Goal: Information Seeking & Learning: Learn about a topic

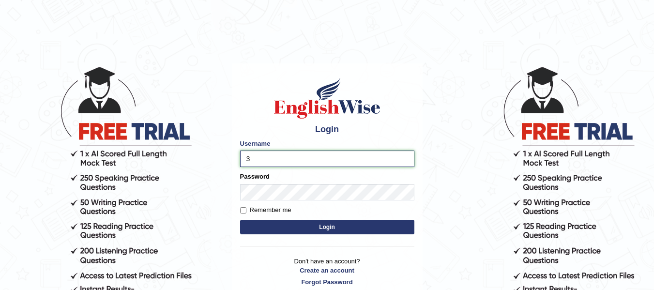
click at [240, 220] on button "Login" at bounding box center [327, 227] width 174 height 15
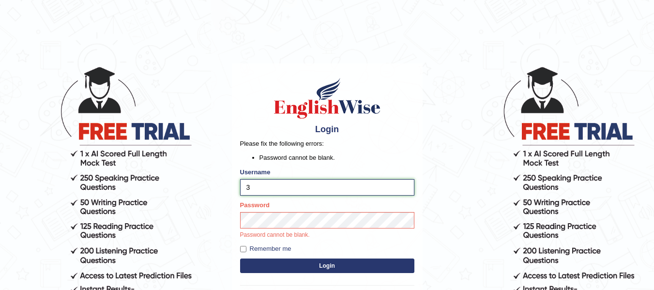
type input "isuruchinthaka"
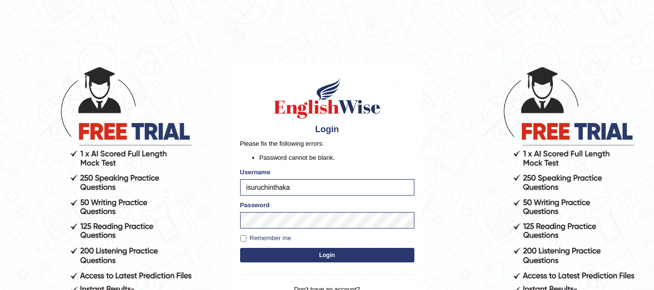
click at [341, 259] on button "Login" at bounding box center [327, 255] width 174 height 15
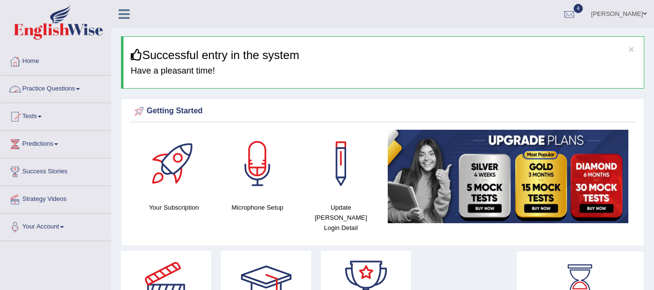
click at [71, 93] on link "Practice Questions" at bounding box center [55, 88] width 110 height 24
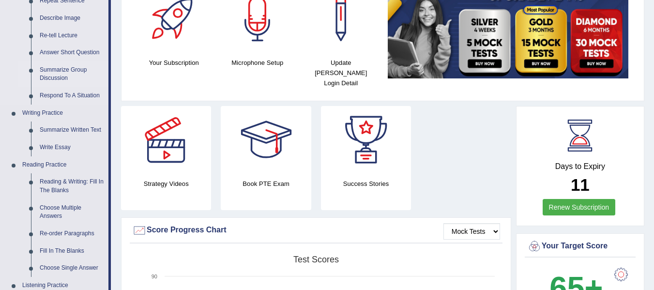
scroll to position [145, 0]
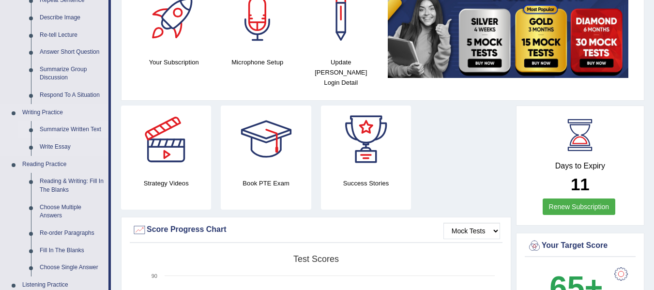
click at [83, 129] on link "Summarize Written Text" at bounding box center [71, 129] width 73 height 17
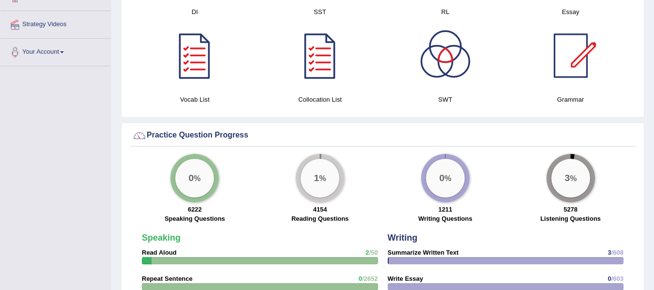
scroll to position [626, 0]
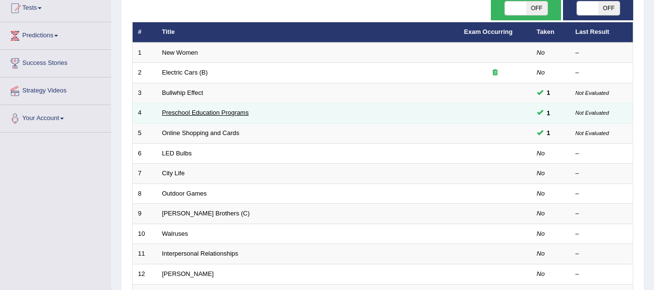
click at [198, 112] on link "Preschool Education Programs" at bounding box center [205, 112] width 87 height 7
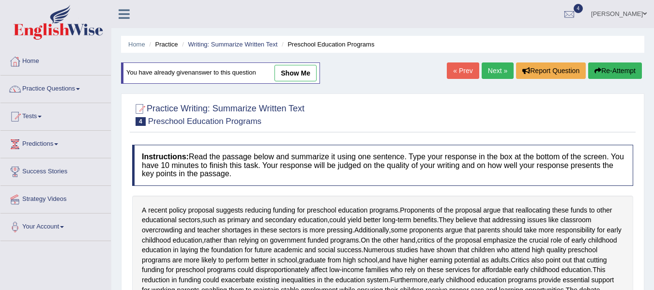
click at [293, 69] on link "show me" at bounding box center [296, 73] width 42 height 16
type textarea "A recent policy proposal suggests reducing funding for preschool education prog…"
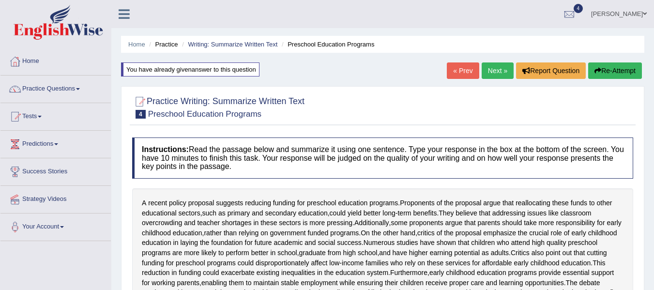
click at [491, 70] on link "Next »" at bounding box center [498, 70] width 32 height 16
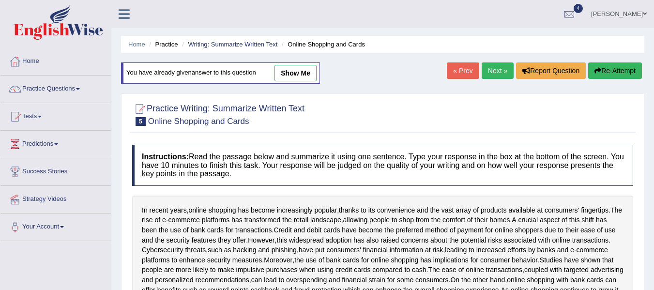
click at [296, 73] on link "show me" at bounding box center [296, 73] width 42 height 16
type textarea "In recent years, online shopping has become increasingly popular, thanks to its…"
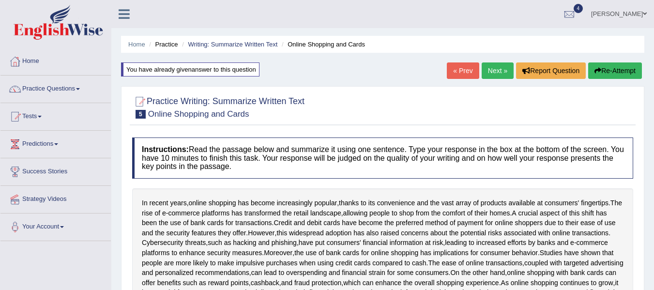
click at [216, 191] on div "In recent years , online shopping has become increasingly popular , thanks to i…" at bounding box center [382, 252] width 501 height 129
click at [79, 87] on link "Practice Questions" at bounding box center [55, 88] width 110 height 24
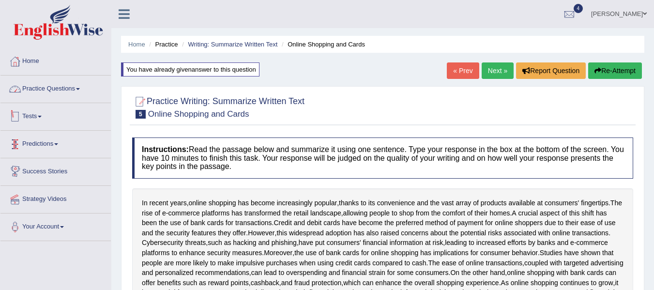
click at [68, 88] on link "Practice Questions" at bounding box center [55, 88] width 110 height 24
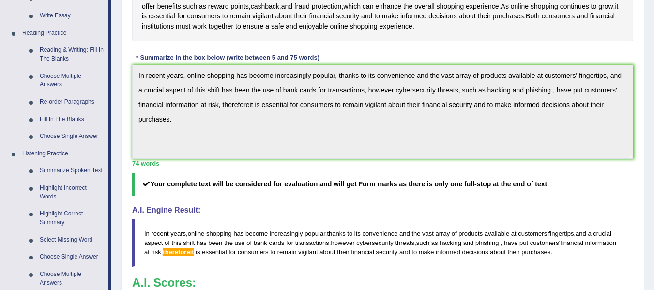
scroll to position [277, 0]
click at [86, 171] on link "Summarize Spoken Text" at bounding box center [71, 170] width 73 height 17
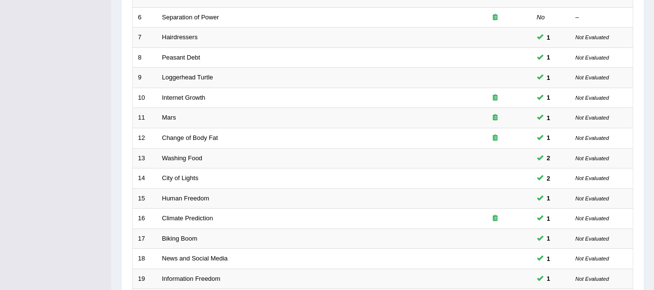
scroll to position [337, 0]
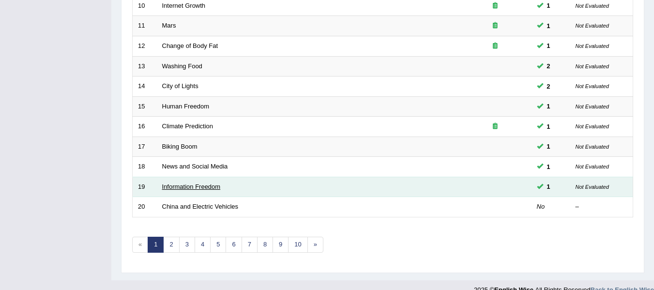
click at [210, 186] on link "Information Freedom" at bounding box center [191, 186] width 59 height 7
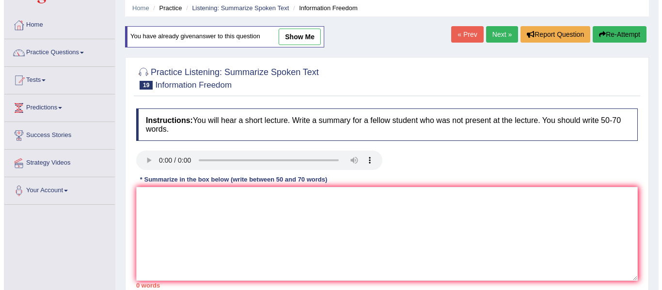
scroll to position [31, 0]
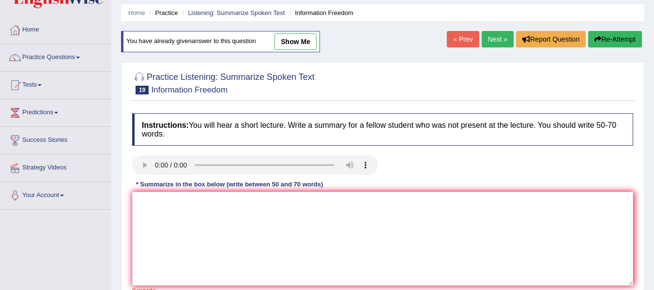
click at [294, 43] on link "show me" at bounding box center [296, 41] width 42 height 16
type textarea "The speaker provides a comprehensive overview of information freedom, highlight…"
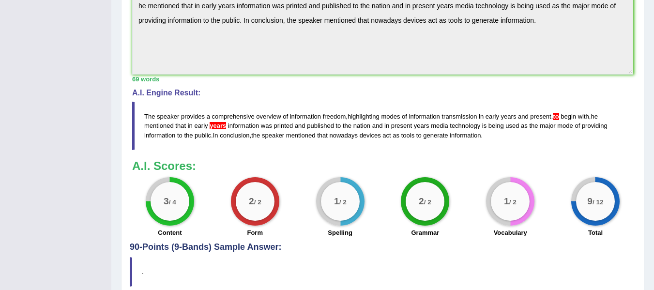
scroll to position [305, 0]
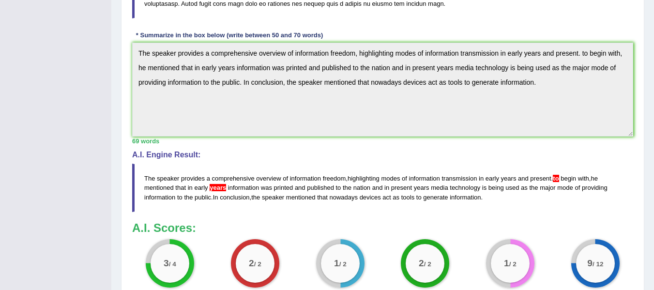
click at [358, 141] on div "69 words" at bounding box center [382, 141] width 501 height 9
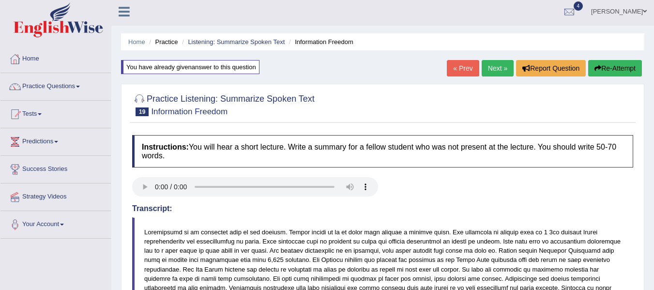
scroll to position [0, 0]
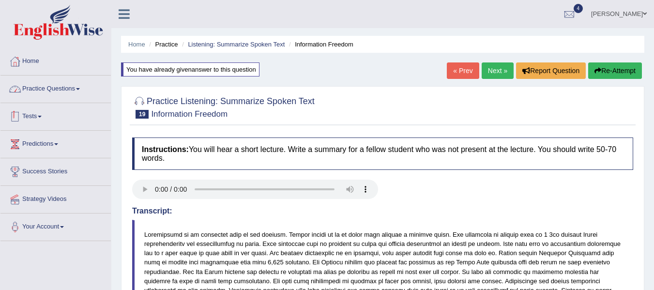
click at [55, 84] on link "Practice Questions" at bounding box center [55, 88] width 110 height 24
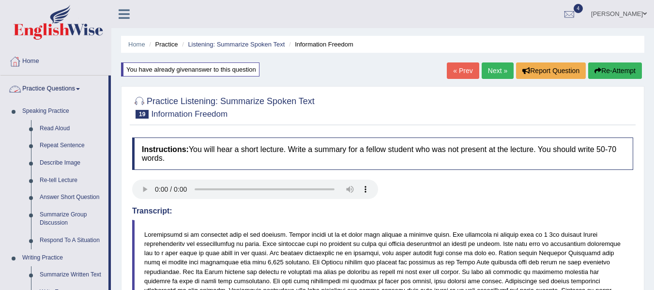
click at [54, 86] on link "Practice Questions" at bounding box center [54, 88] width 108 height 24
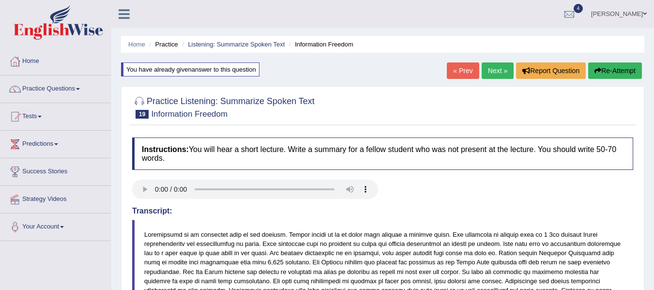
click at [59, 92] on link "Practice Questions" at bounding box center [55, 88] width 110 height 24
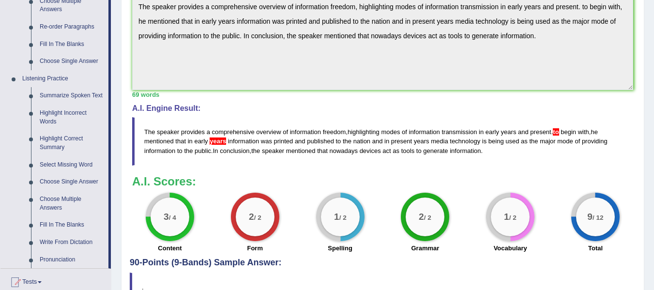
scroll to position [364, 0]
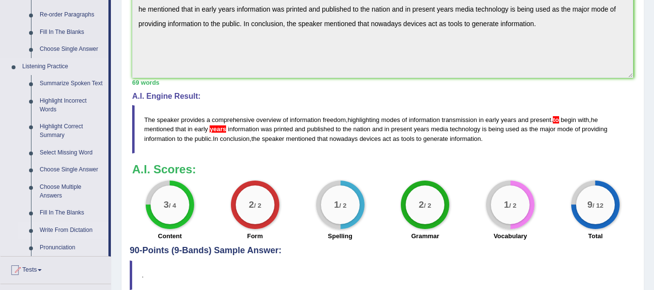
click at [80, 228] on link "Write From Dictation" at bounding box center [71, 230] width 73 height 17
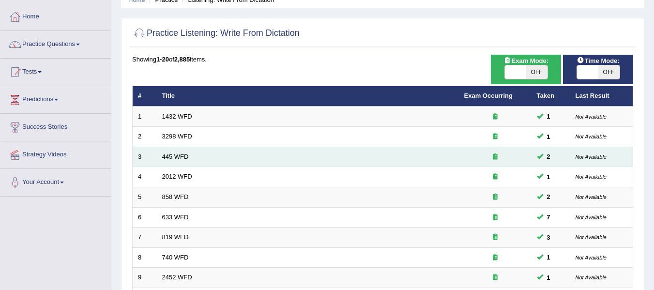
scroll to position [44, 0]
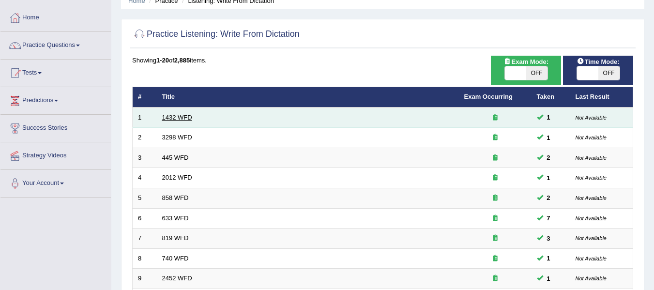
click at [182, 117] on link "1432 WFD" at bounding box center [177, 117] width 30 height 7
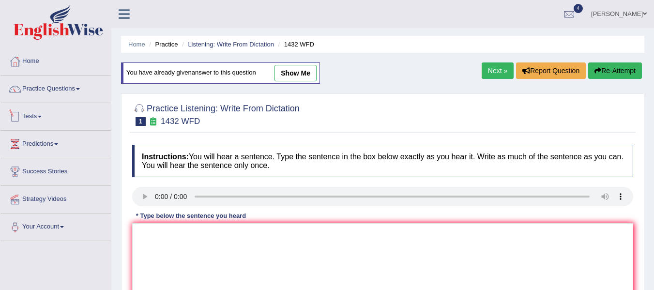
click at [74, 89] on link "Practice Questions" at bounding box center [55, 88] width 110 height 24
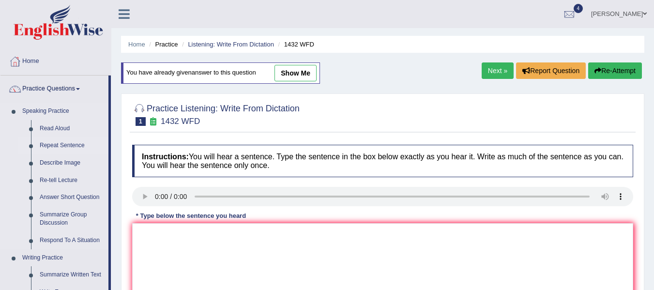
click at [57, 140] on link "Repeat Sentence" at bounding box center [71, 145] width 73 height 17
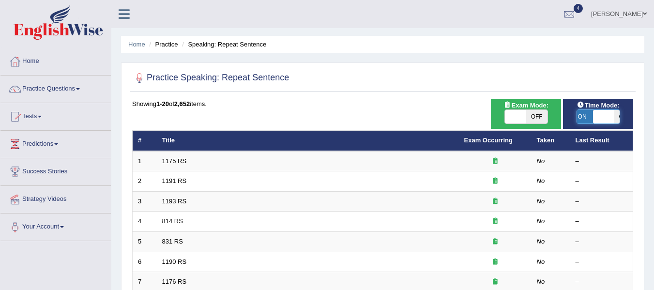
drag, startPoint x: 589, startPoint y: 116, endPoint x: 611, endPoint y: 116, distance: 21.8
click at [611, 116] on span at bounding box center [603, 117] width 21 height 14
checkbox input "true"
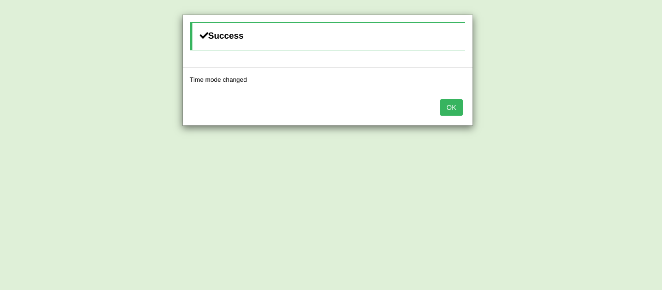
click at [454, 107] on button "OK" at bounding box center [451, 107] width 22 height 16
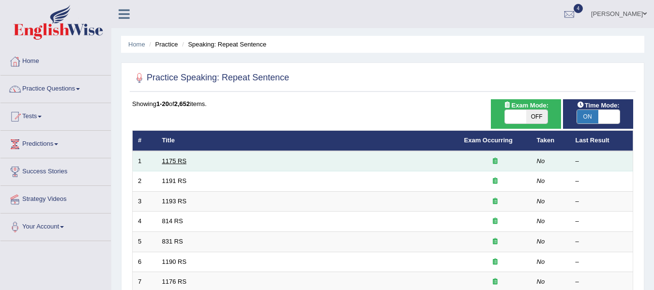
click at [178, 158] on link "1175 RS" at bounding box center [174, 160] width 25 height 7
